Goal: Transaction & Acquisition: Book appointment/travel/reservation

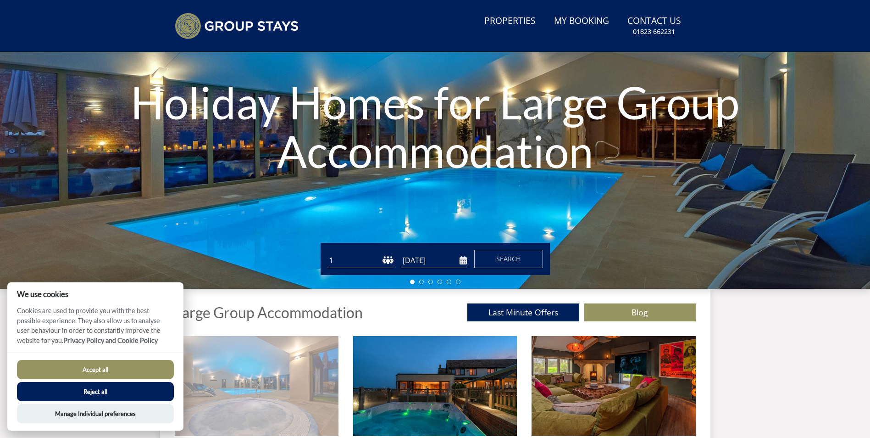
scroll to position [116, 0]
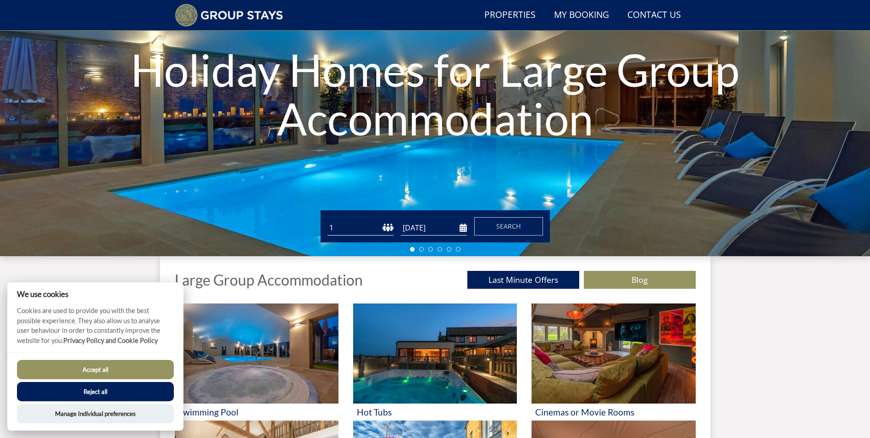
click at [382, 232] on select "1 2 3 4 5 6 7 8 9 10 11 12 13 14 15 16 17 18 19 20 21 22 23 24 25 26 27 28 29 3…" at bounding box center [361, 227] width 66 height 15
select select "5"
click at [328, 220] on select "1 2 3 4 5 6 7 8 9 10 11 12 13 14 15 16 17 18 19 20 21 22 23 24 25 26 27 28 29 3…" at bounding box center [361, 227] width 66 height 15
click at [464, 225] on input "[DATE]" at bounding box center [434, 227] width 66 height 15
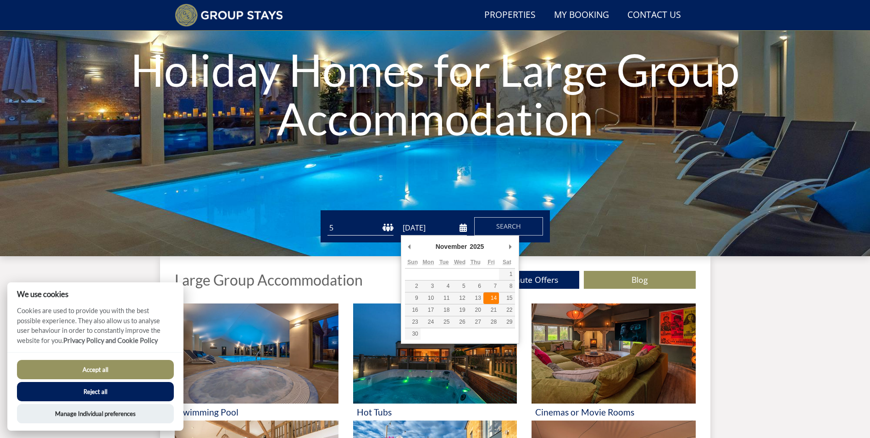
type input "[DATE]"
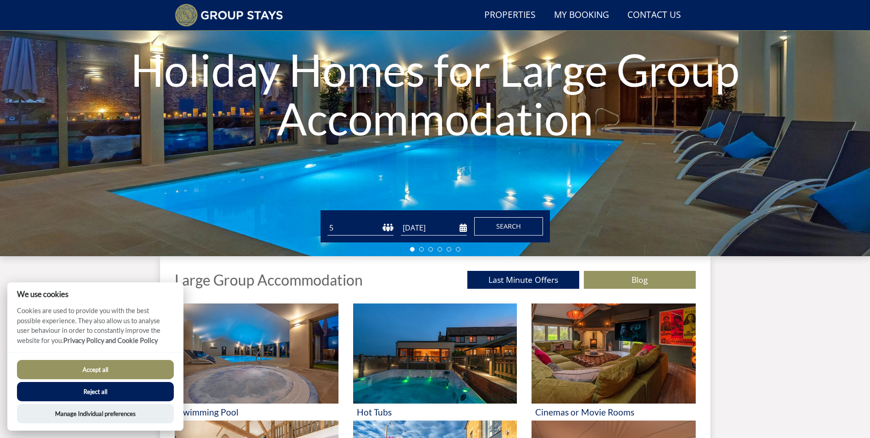
click at [508, 228] on span "Search" at bounding box center [508, 226] width 25 height 9
click at [114, 373] on button "Accept all" at bounding box center [95, 369] width 157 height 19
checkbox input "true"
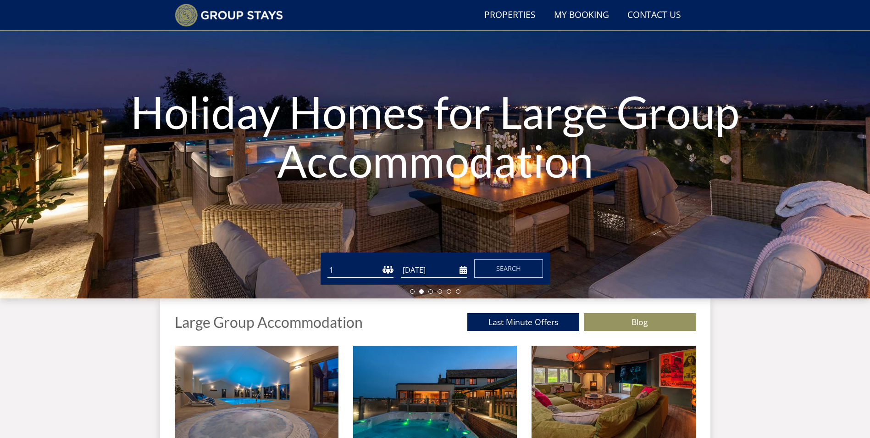
scroll to position [71, 0]
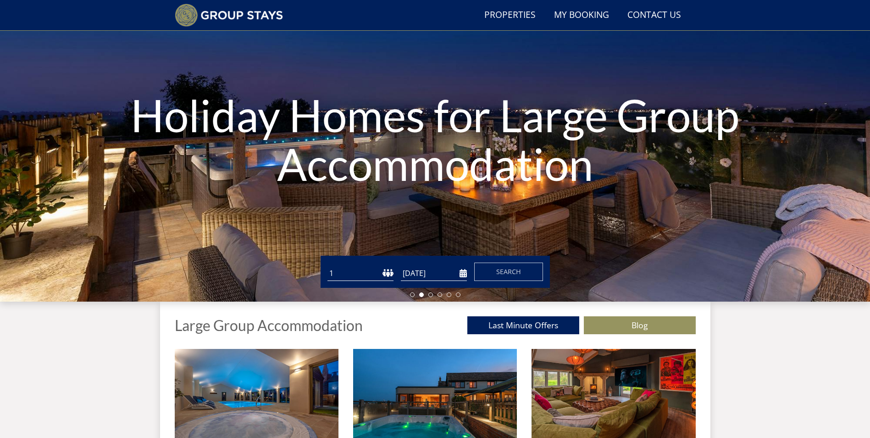
click at [390, 269] on select "1 2 3 4 5 6 7 8 9 10 11 12 13 14 15 16 17 18 19 20 21 22 23 24 25 26 27 28 29 3…" at bounding box center [361, 273] width 66 height 15
select select "5"
click at [328, 266] on select "1 2 3 4 5 6 7 8 9 10 11 12 13 14 15 16 17 18 19 20 21 22 23 24 25 26 27 28 29 3…" at bounding box center [361, 273] width 66 height 15
click at [464, 275] on input "[DATE]" at bounding box center [434, 273] width 66 height 15
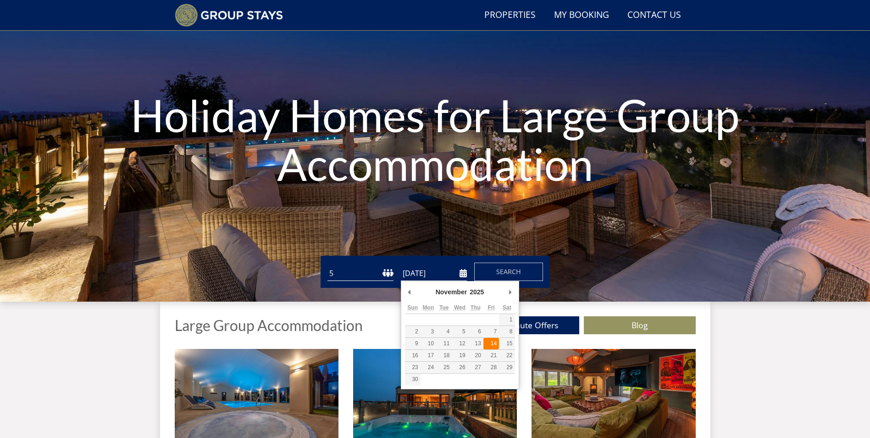
type input "[DATE]"
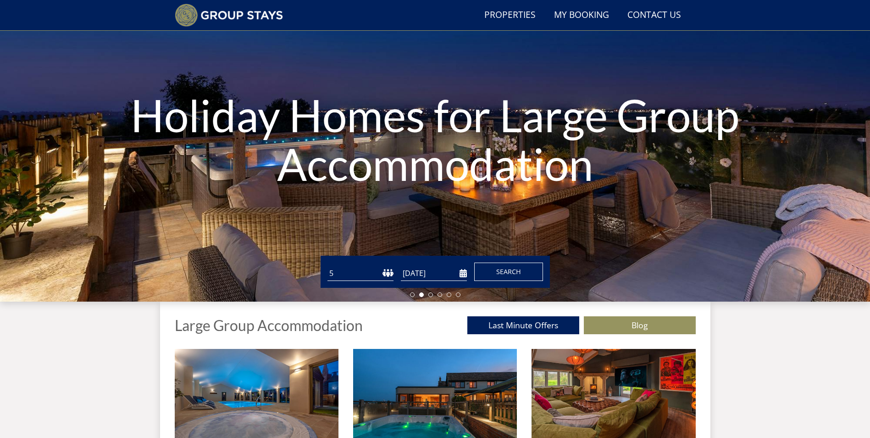
click at [507, 269] on span "Search" at bounding box center [508, 271] width 25 height 9
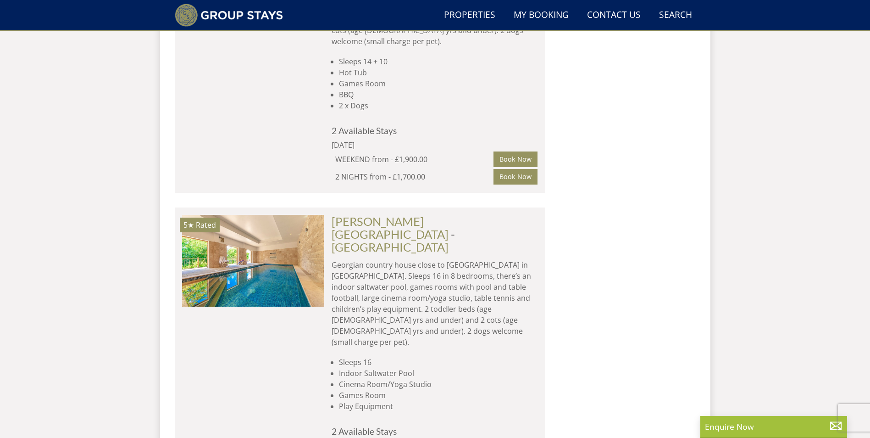
scroll to position [4841, 0]
